Goal: Information Seeking & Learning: Learn about a topic

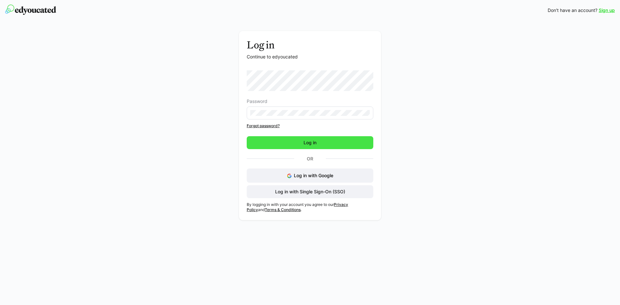
click at [341, 145] on span "Log in" at bounding box center [310, 142] width 127 height 13
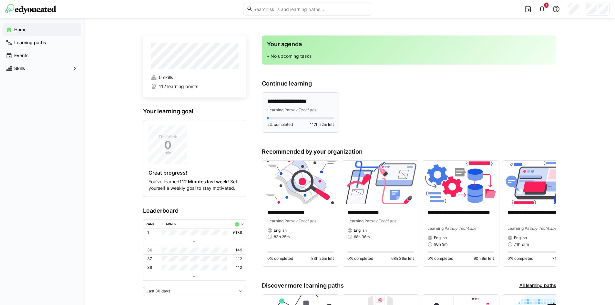
click at [291, 102] on p "**********" at bounding box center [300, 101] width 67 height 7
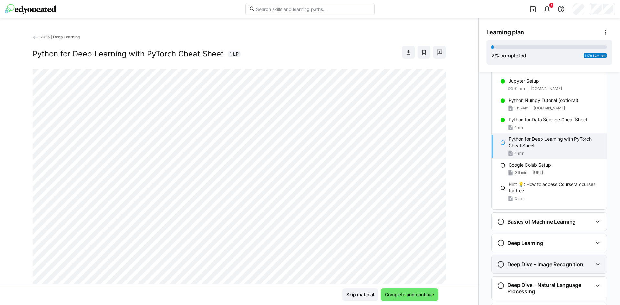
scroll to position [132, 0]
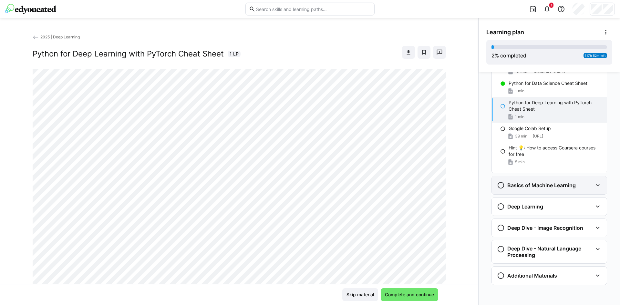
click at [594, 189] on eds-icon at bounding box center [598, 186] width 8 height 8
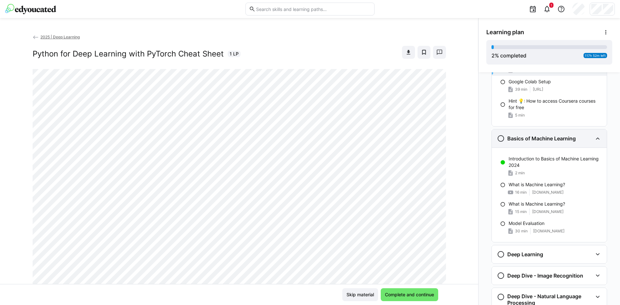
scroll to position [197, 0]
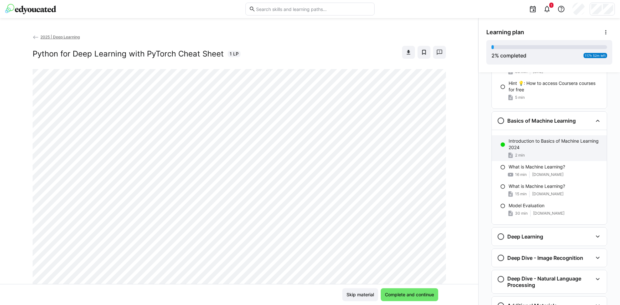
click at [563, 145] on p "Introduction to Basics of Machine Learning 2024" at bounding box center [555, 144] width 93 height 13
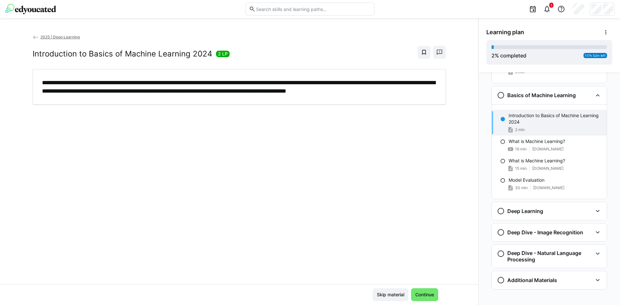
scroll to position [227, 0]
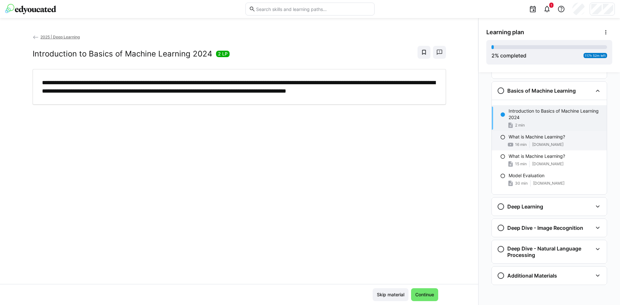
click at [559, 141] on div "16 min [DOMAIN_NAME]" at bounding box center [555, 144] width 93 height 6
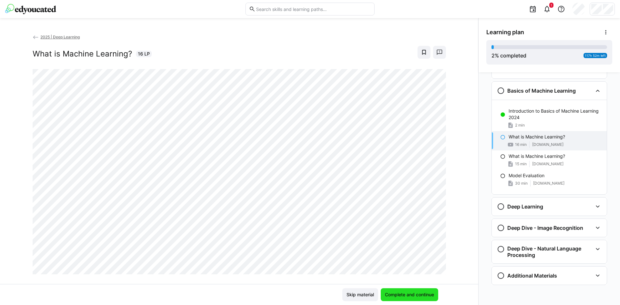
click at [418, 294] on span "Complete and continue" at bounding box center [409, 295] width 51 height 6
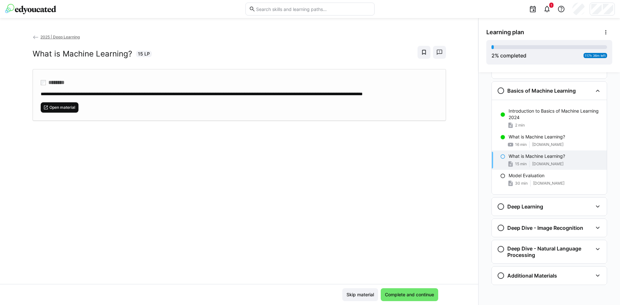
click at [58, 110] on span "Open material" at bounding box center [62, 107] width 27 height 5
click at [577, 180] on div "Model Evaluation 30 min [DOMAIN_NAME]" at bounding box center [549, 179] width 115 height 19
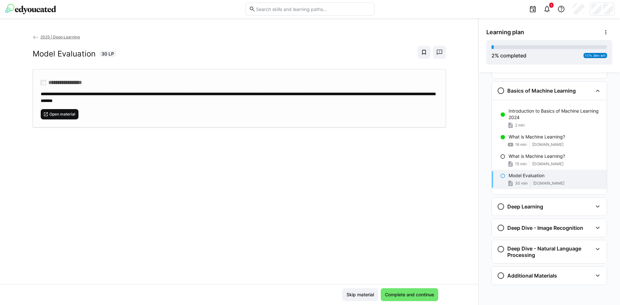
click at [51, 113] on span "Open material" at bounding box center [62, 114] width 27 height 5
click at [597, 204] on eds-icon at bounding box center [598, 207] width 8 height 8
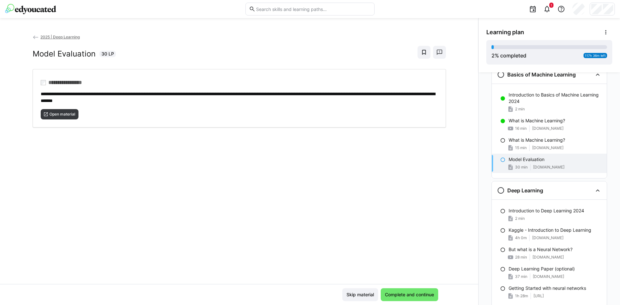
scroll to position [195, 0]
